Goal: Task Accomplishment & Management: Manage account settings

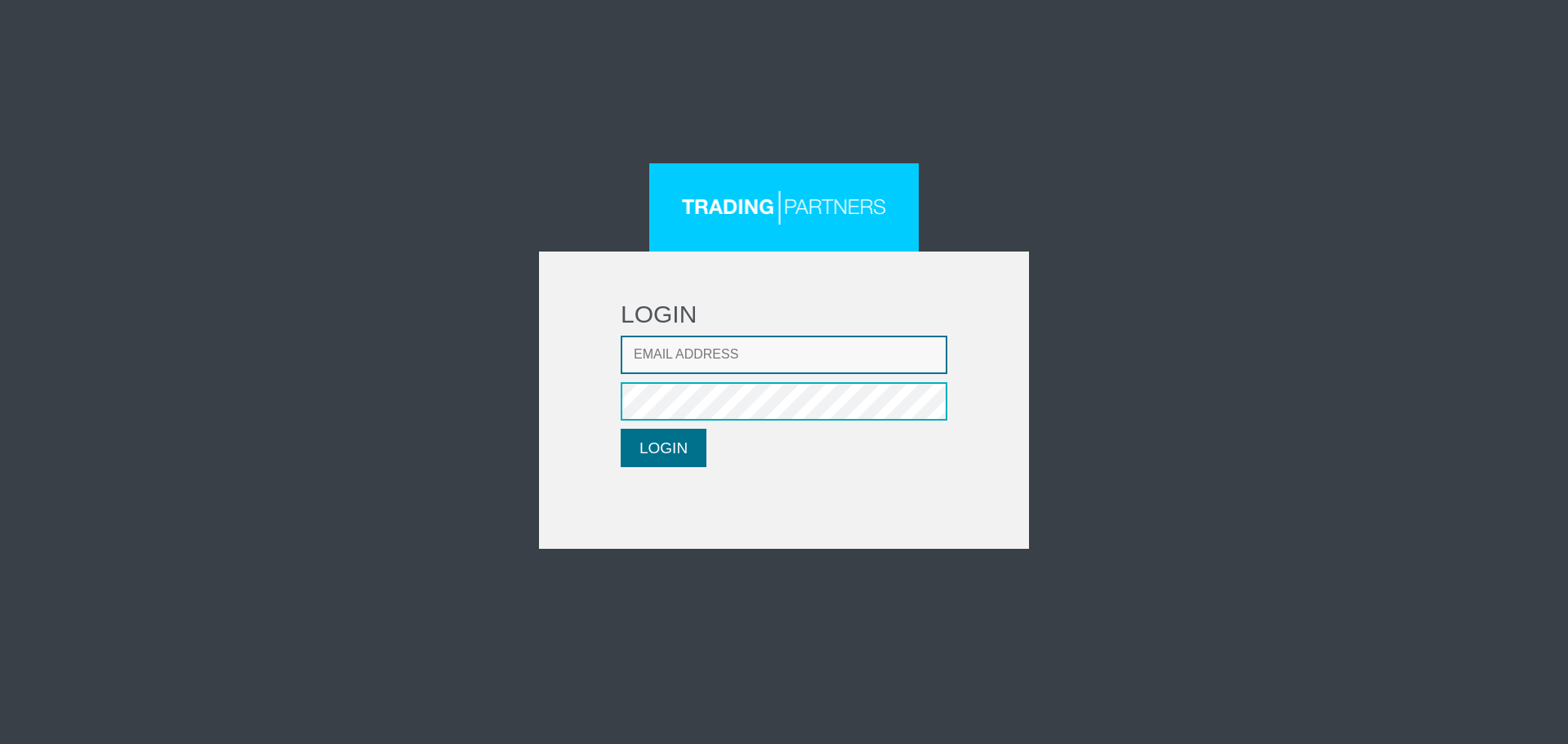
type input "CRousou@fxcess.com"
click at [696, 438] on button "LOGIN" at bounding box center [663, 448] width 86 height 39
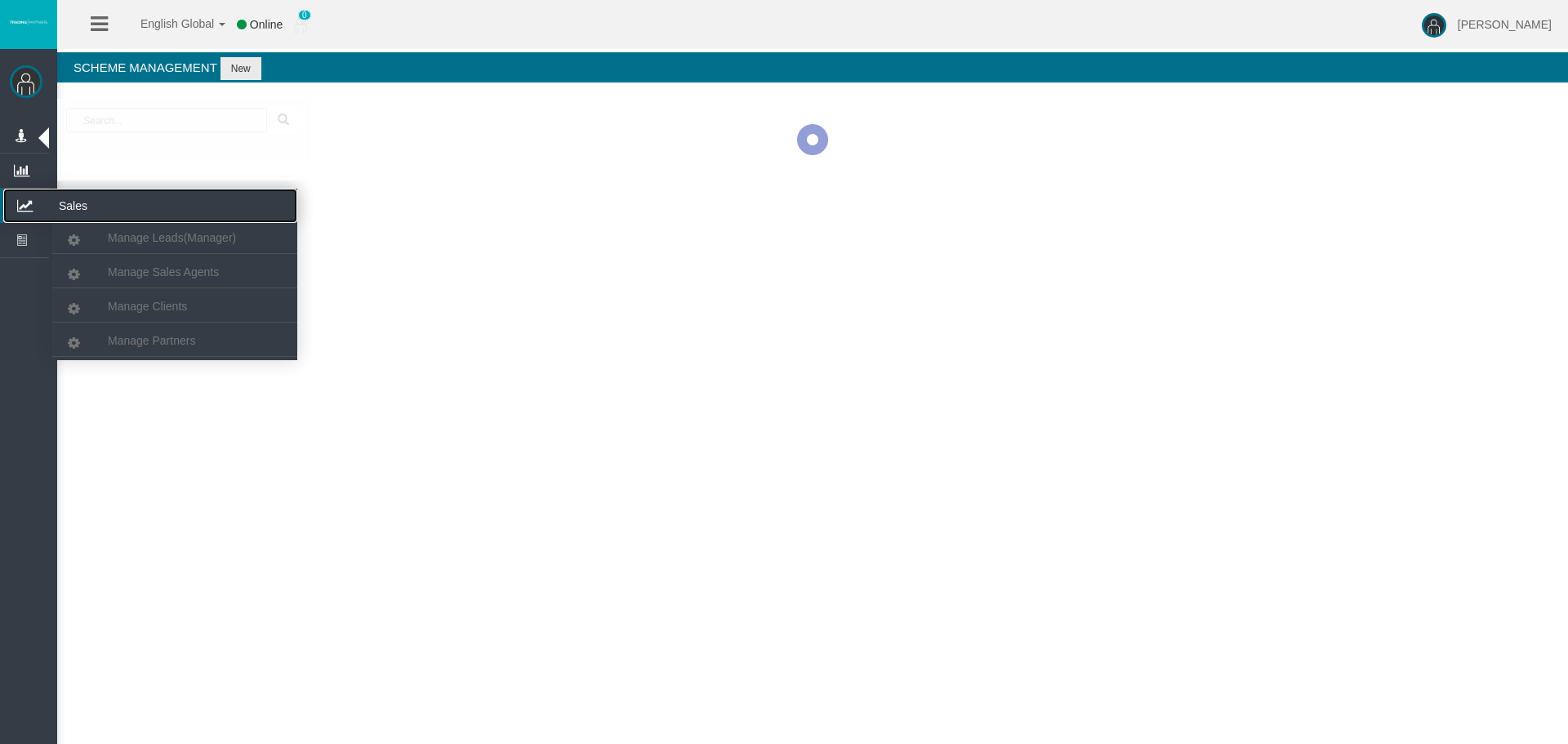
click at [29, 200] on icon at bounding box center [25, 206] width 43 height 34
click at [152, 331] on link "Manage Partners" at bounding box center [174, 340] width 245 height 29
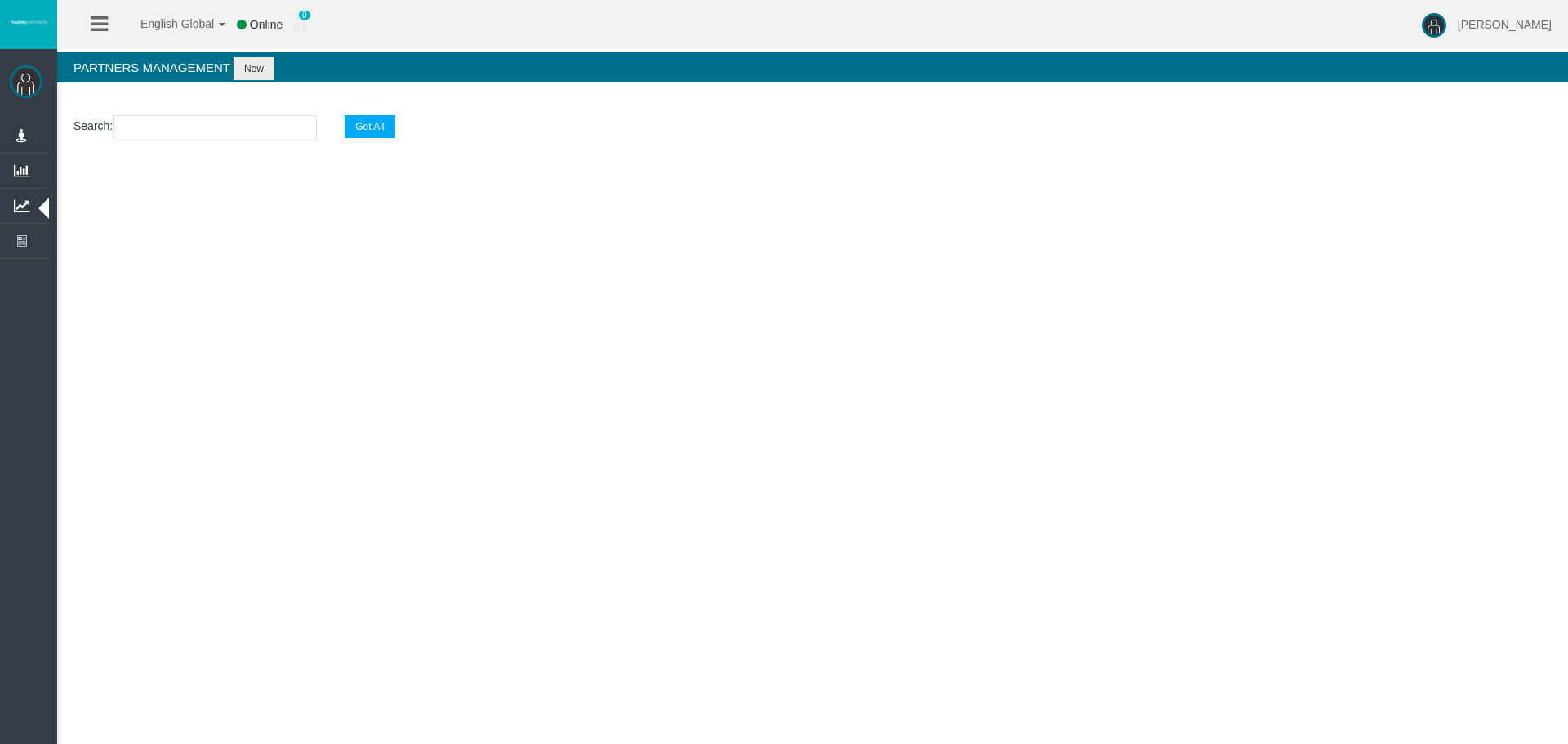
click at [160, 133] on input "text" at bounding box center [214, 127] width 204 height 25
paste input "IBP9897"
type input "IBP9897"
select select "25"
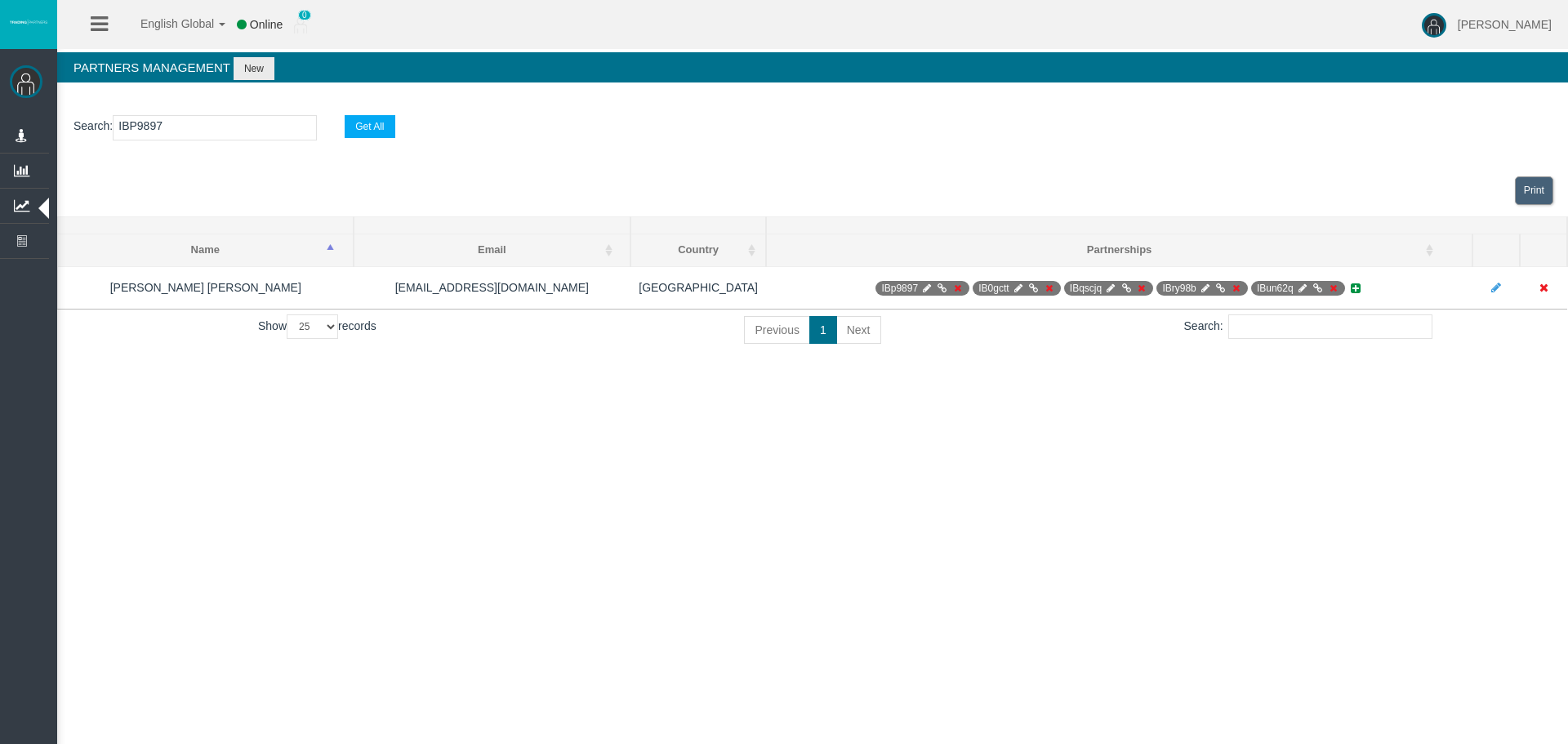
type input "IBP9897"
click at [1074, 414] on div "English Global 简体中文 English Global 日本語 한국어 Online 0 [PERSON_NAME] Help Log Out …" at bounding box center [784, 372] width 1568 height 744
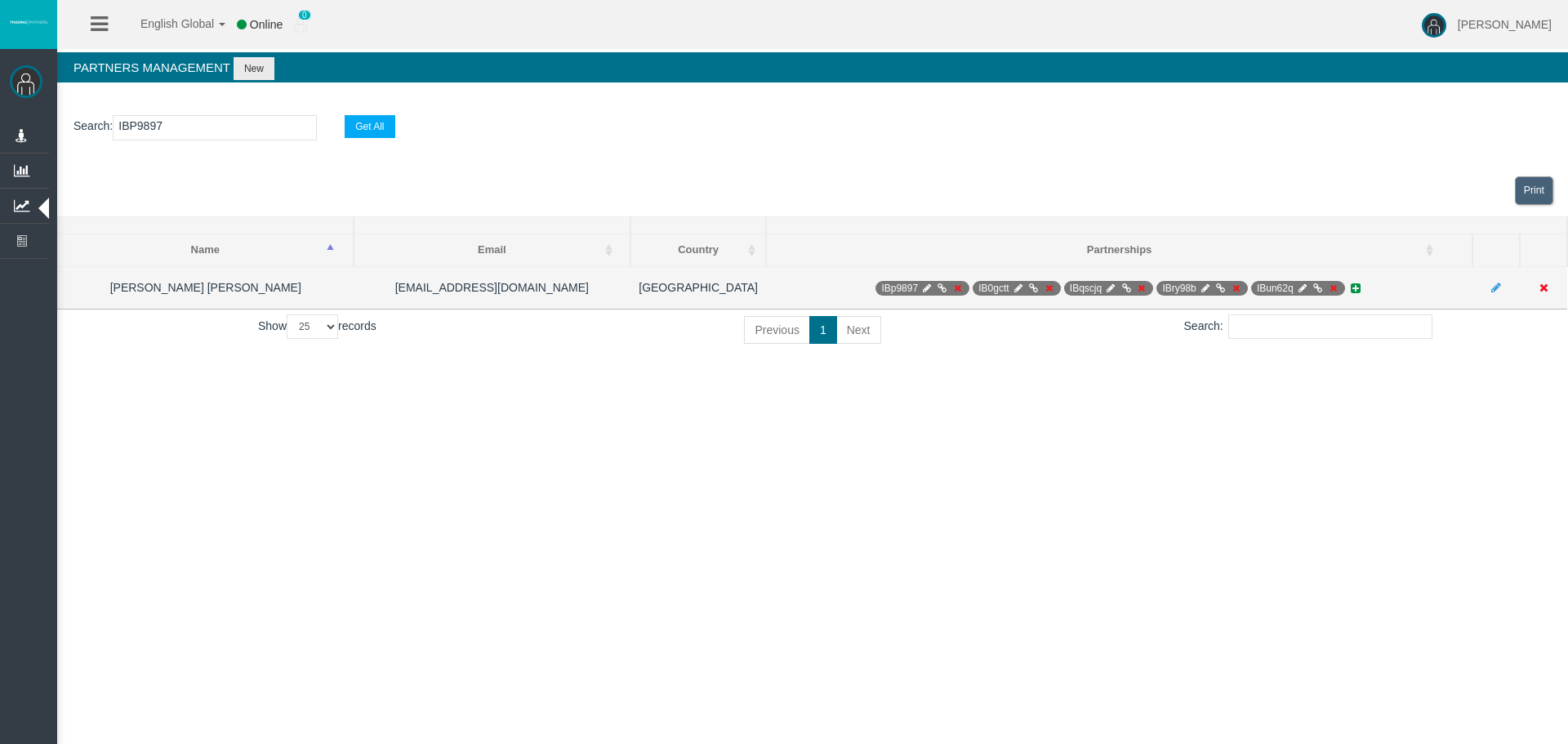
click at [925, 285] on icon at bounding box center [927, 288] width 12 height 10
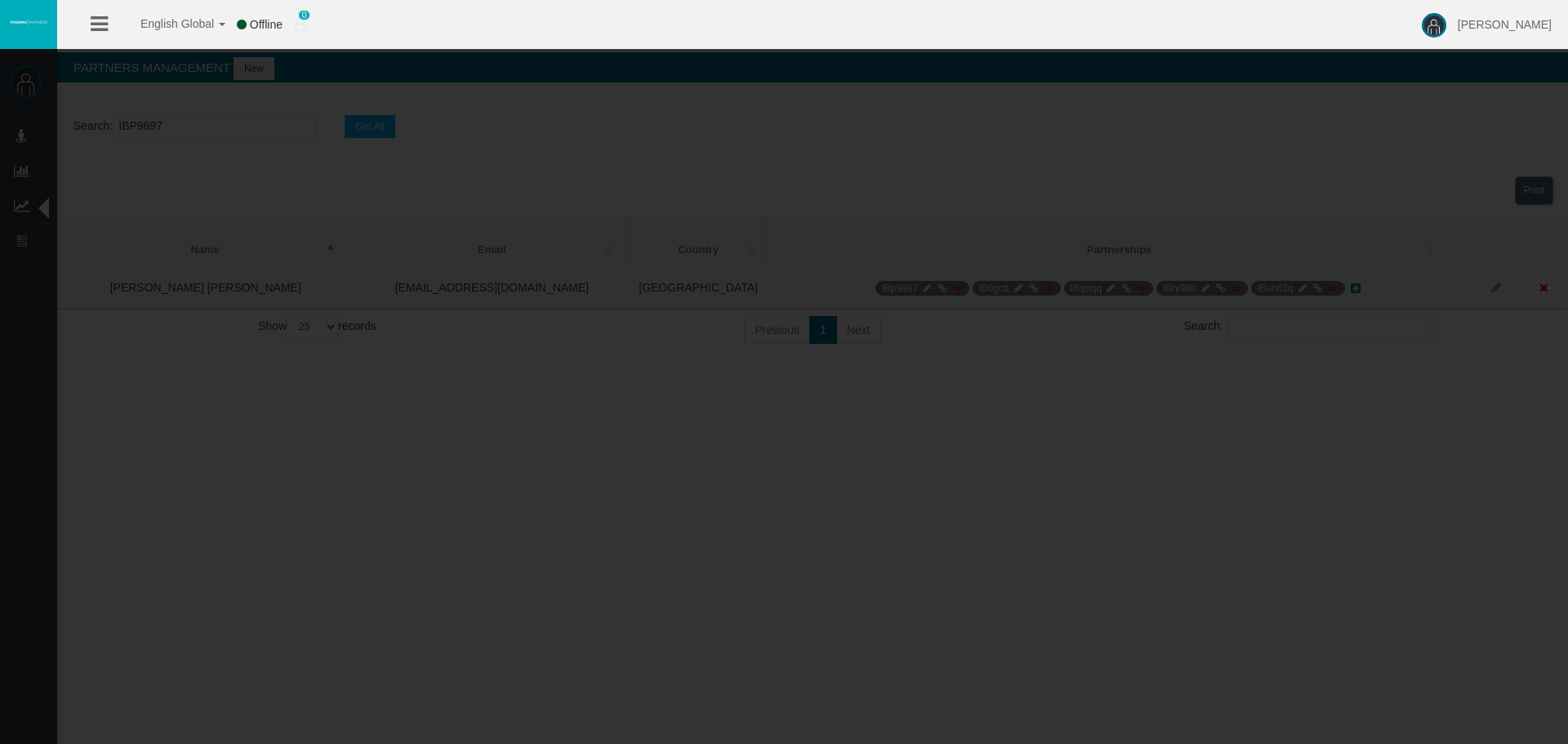
select select "0"
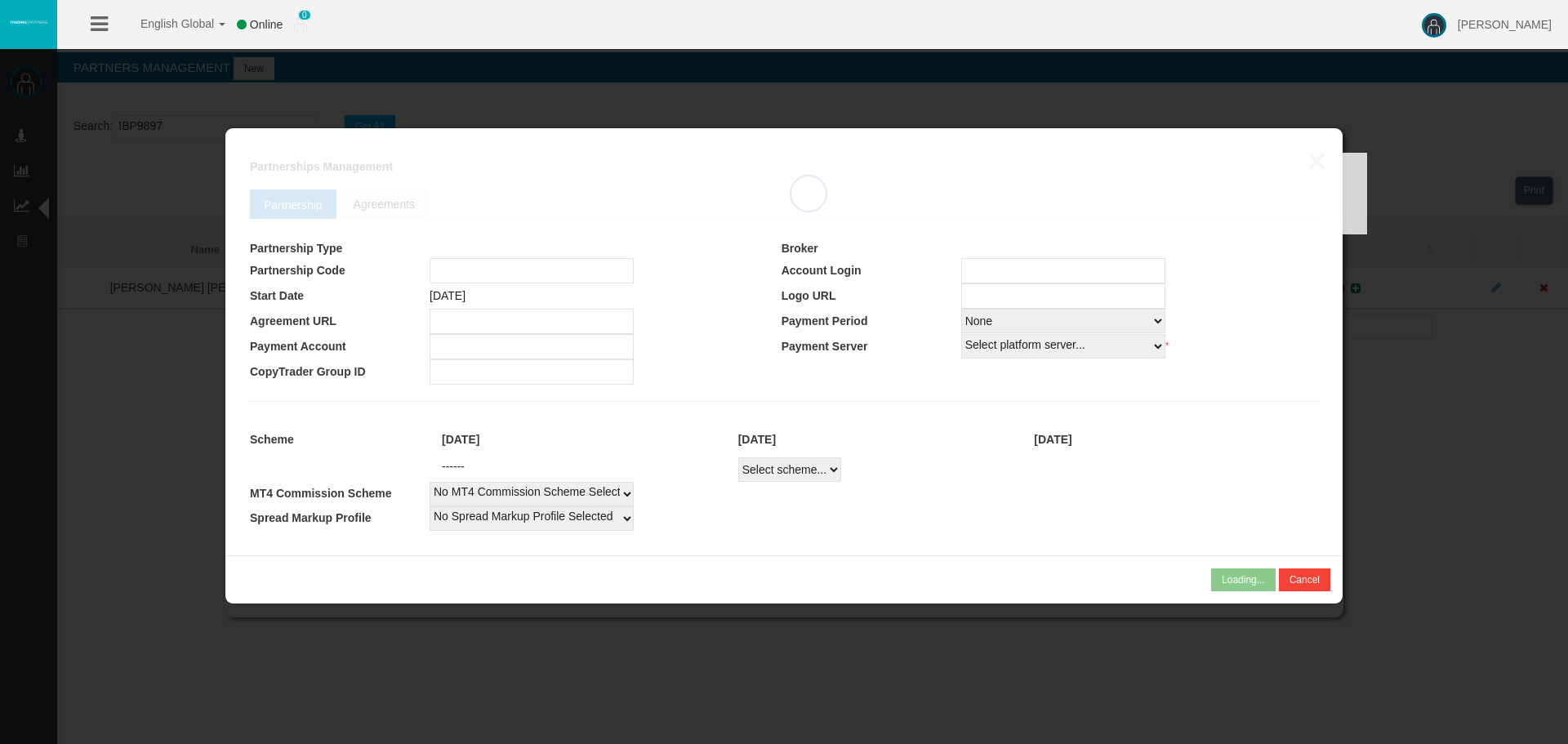
type input "IBp9897"
type input "71056377"
select select "1"
type input "71056377"
select select
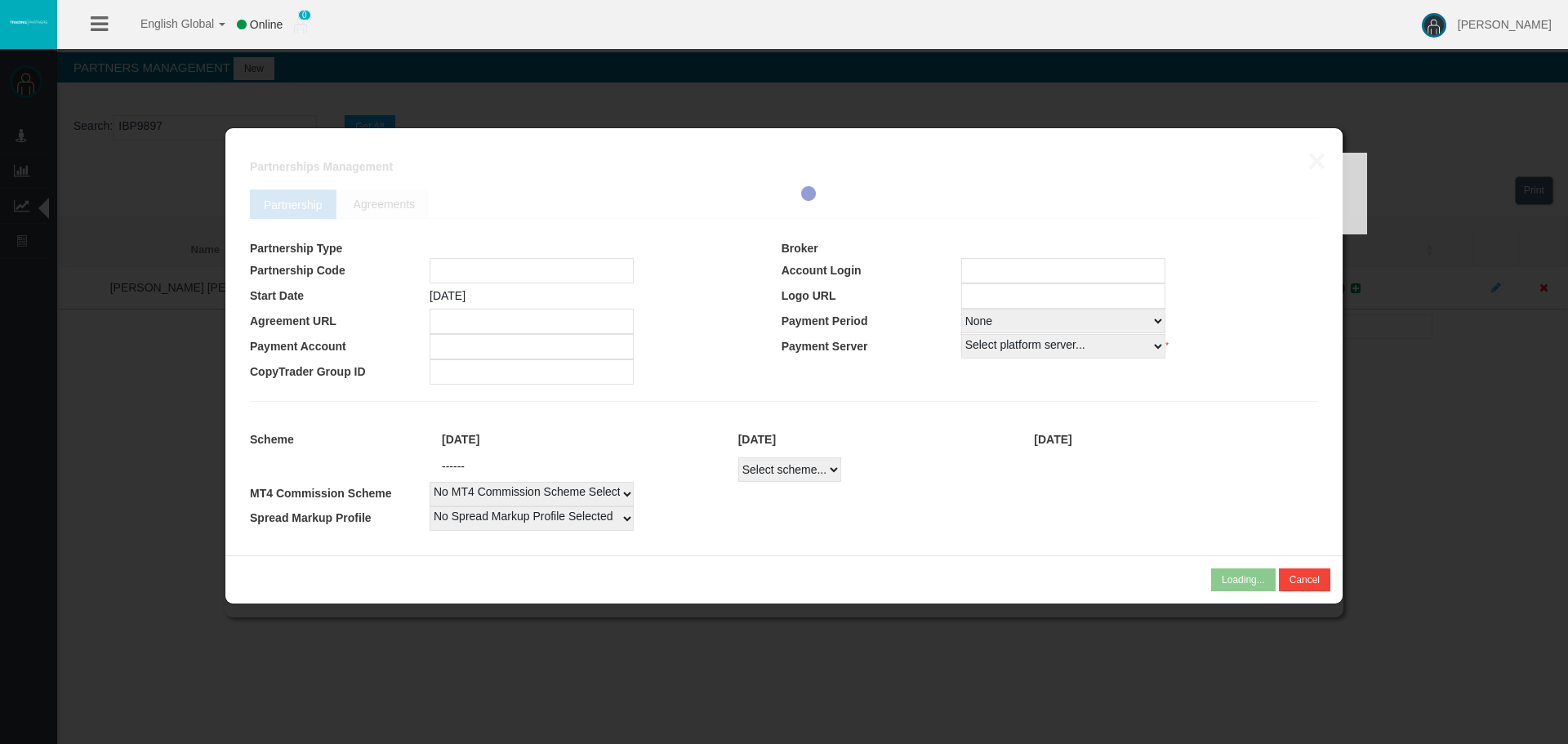
select select
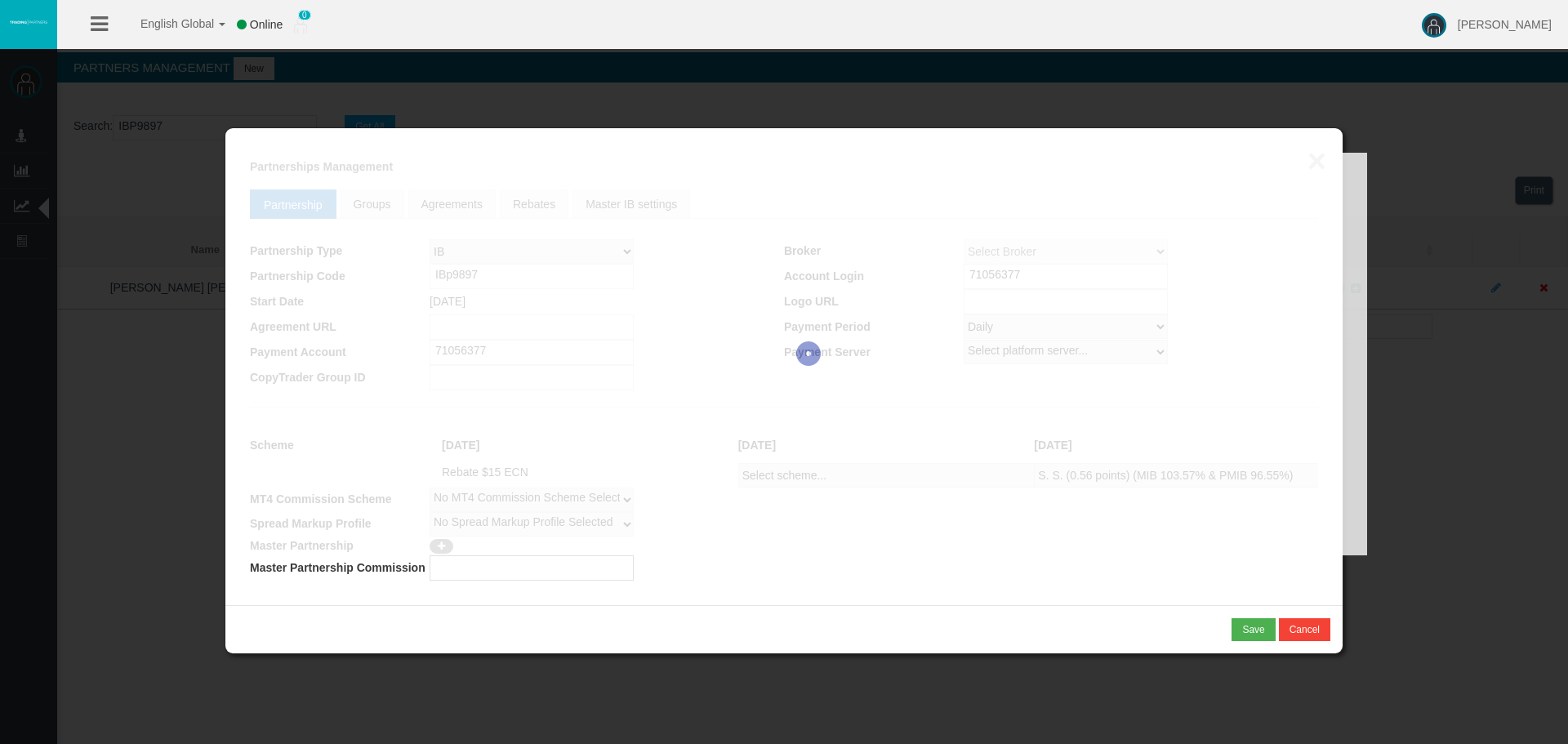
select select "1"
select select
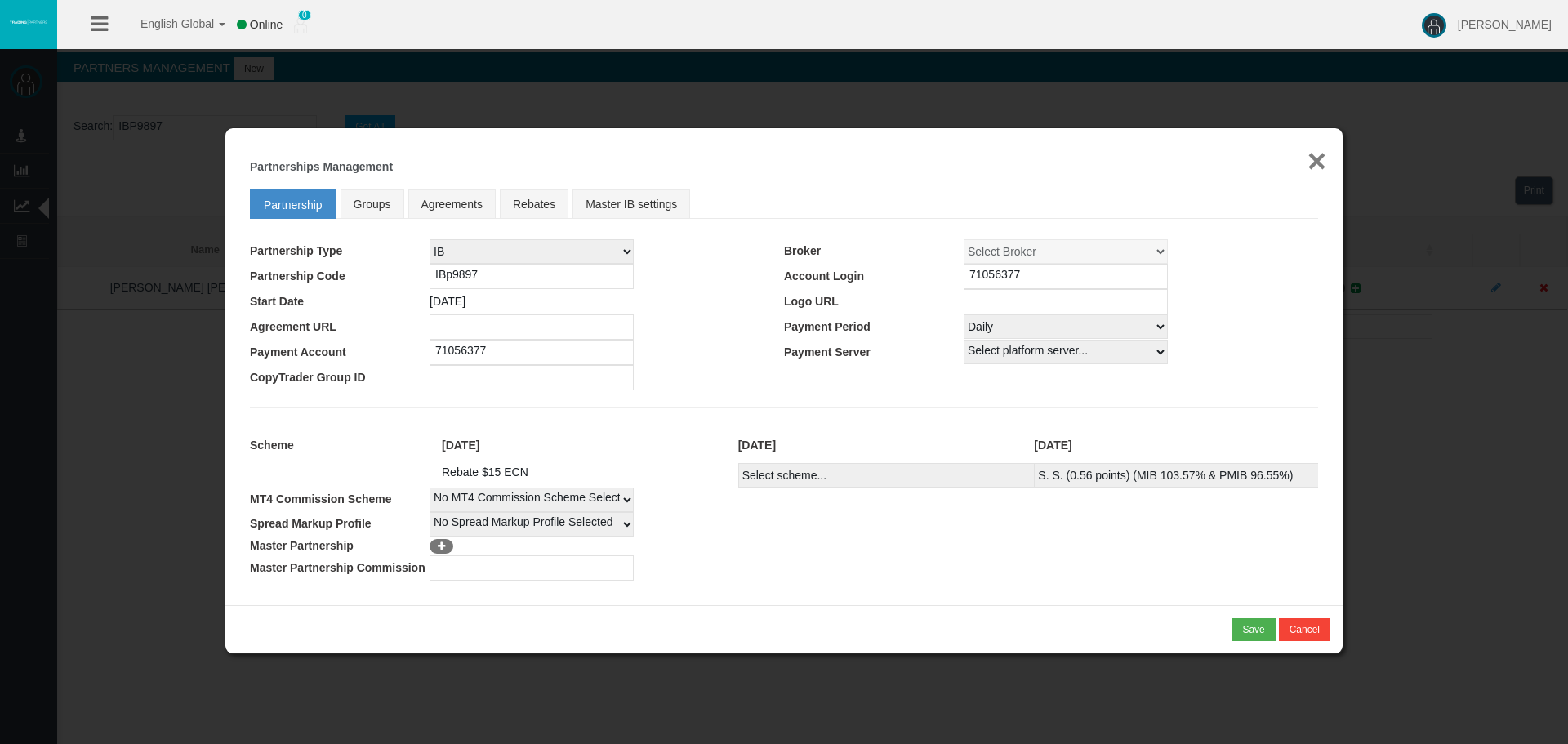
click at [1308, 166] on button "×" at bounding box center [1316, 161] width 18 height 33
